Goal: Transaction & Acquisition: Purchase product/service

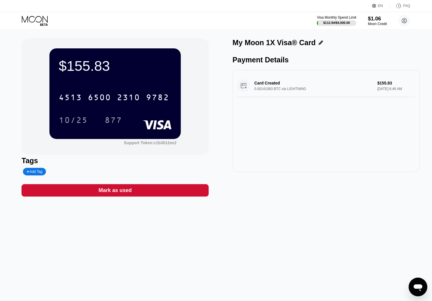
click at [44, 17] on icon at bounding box center [35, 21] width 27 height 10
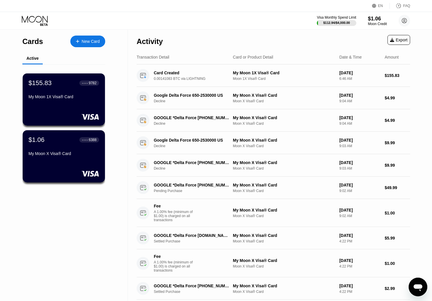
click at [88, 40] on div "New Card" at bounding box center [91, 41] width 18 height 5
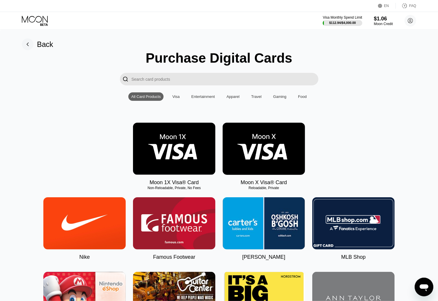
click at [176, 139] on img at bounding box center [174, 149] width 82 height 52
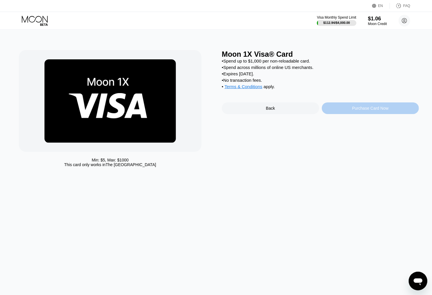
click at [366, 111] on div "Purchase Card Now" at bounding box center [370, 108] width 36 height 5
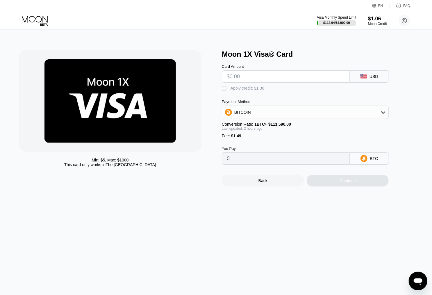
click at [265, 79] on input "text" at bounding box center [286, 77] width 118 height 12
type input "$1"
type input "0.00002150"
type input "$100"
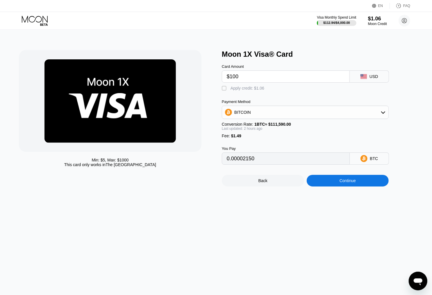
type input "0.00087626"
type input "$1005"
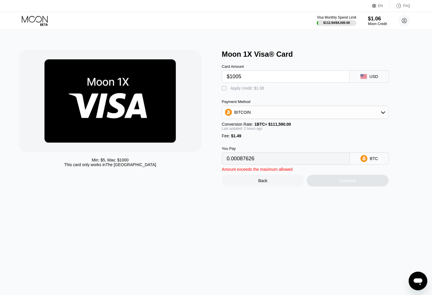
type input "0.00868999"
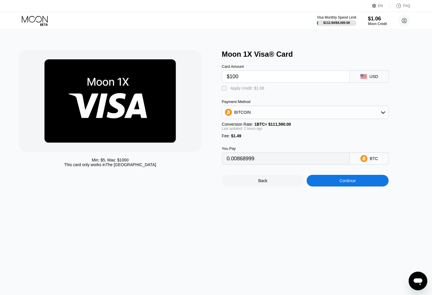
type input "$10"
type input "0.00009921"
type input "$105"
type input "0.00091943"
type input "$105"
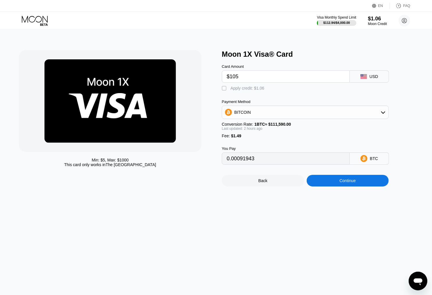
click at [344, 187] on div "Continue" at bounding box center [348, 181] width 82 height 12
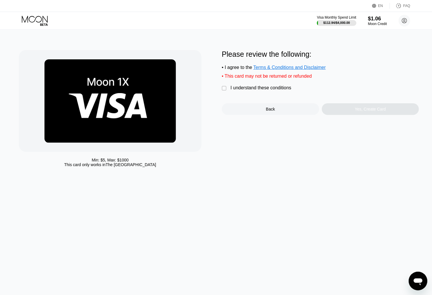
click at [251, 90] on div "I understand these conditions" at bounding box center [261, 87] width 61 height 5
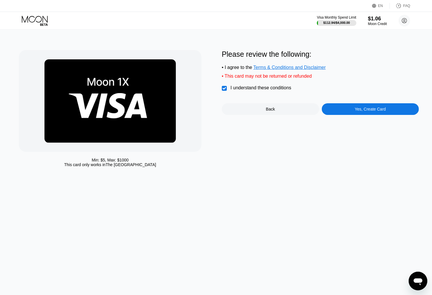
click at [345, 111] on div "Yes, Create Card" at bounding box center [370, 109] width 97 height 12
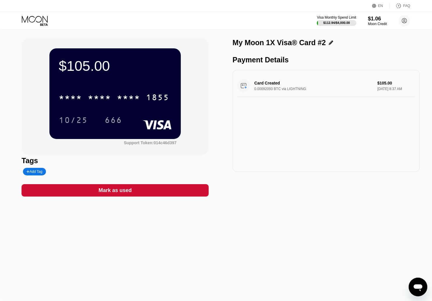
click at [309, 233] on div "$105.00 * * * * * * * * * * * * 1855 10/25 666 Support Token: 014c46d397 Tags A…" at bounding box center [216, 165] width 432 height 271
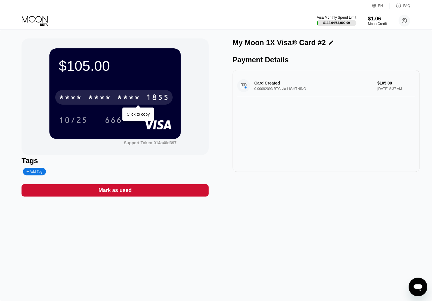
click at [102, 99] on div "* * * *" at bounding box center [99, 97] width 23 height 9
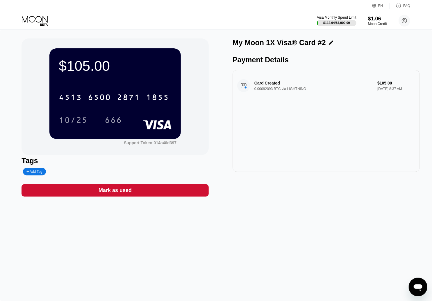
click at [111, 121] on div "666" at bounding box center [113, 120] width 17 height 9
